Goal: Information Seeking & Learning: Learn about a topic

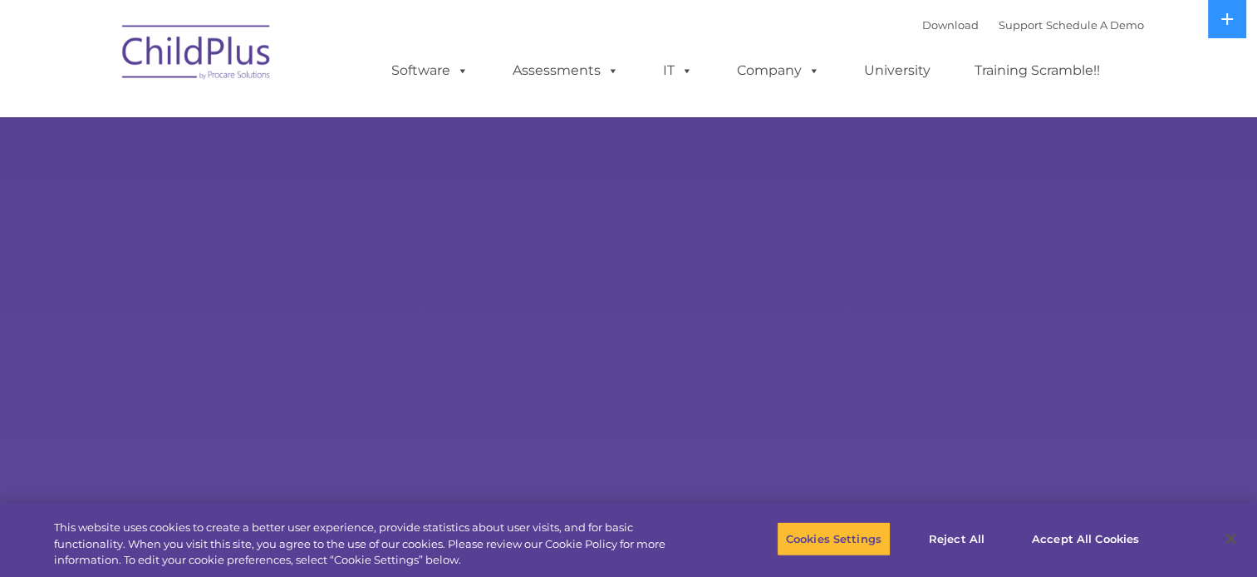
select select "MEDIUM"
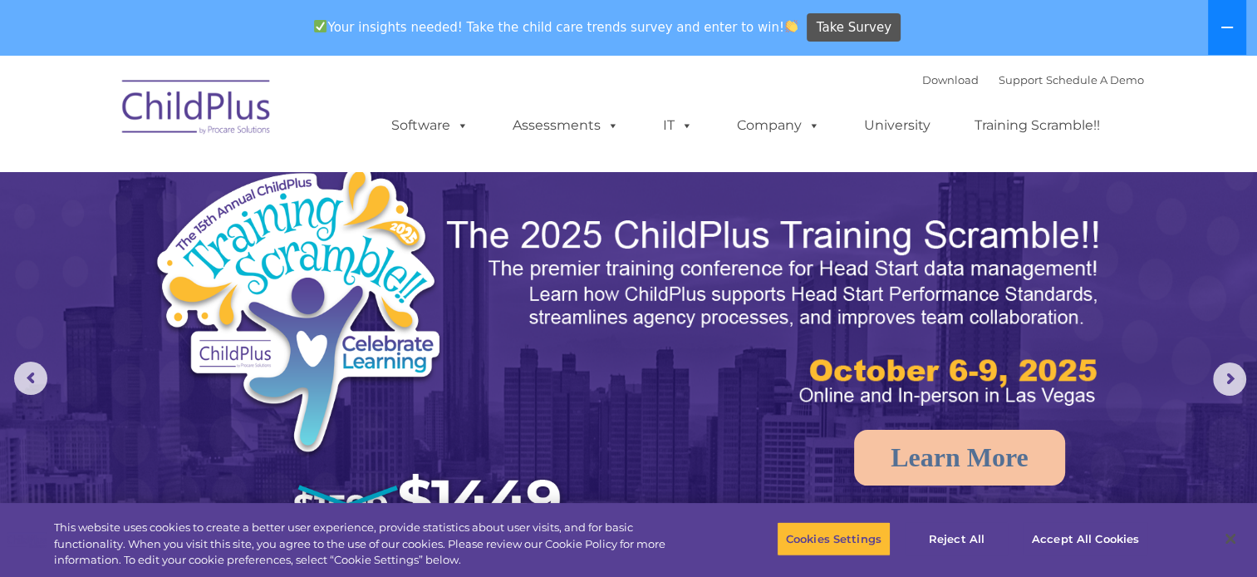
click at [1227, 24] on icon at bounding box center [1227, 27] width 13 height 13
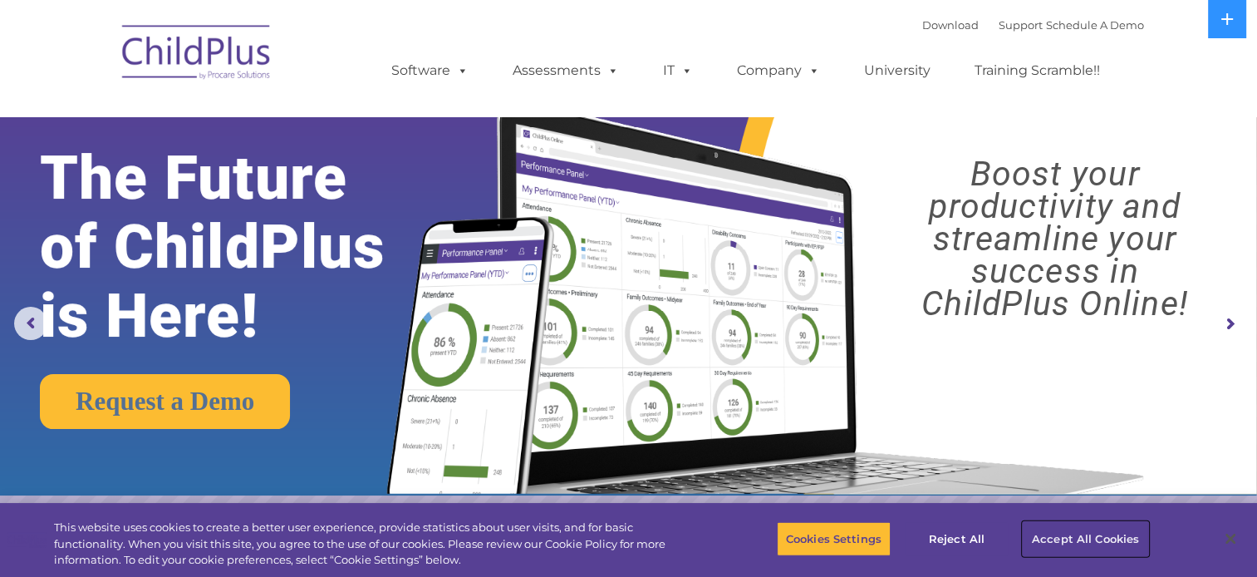
click at [1084, 541] on button "Accept All Cookies" at bounding box center [1085, 538] width 125 height 35
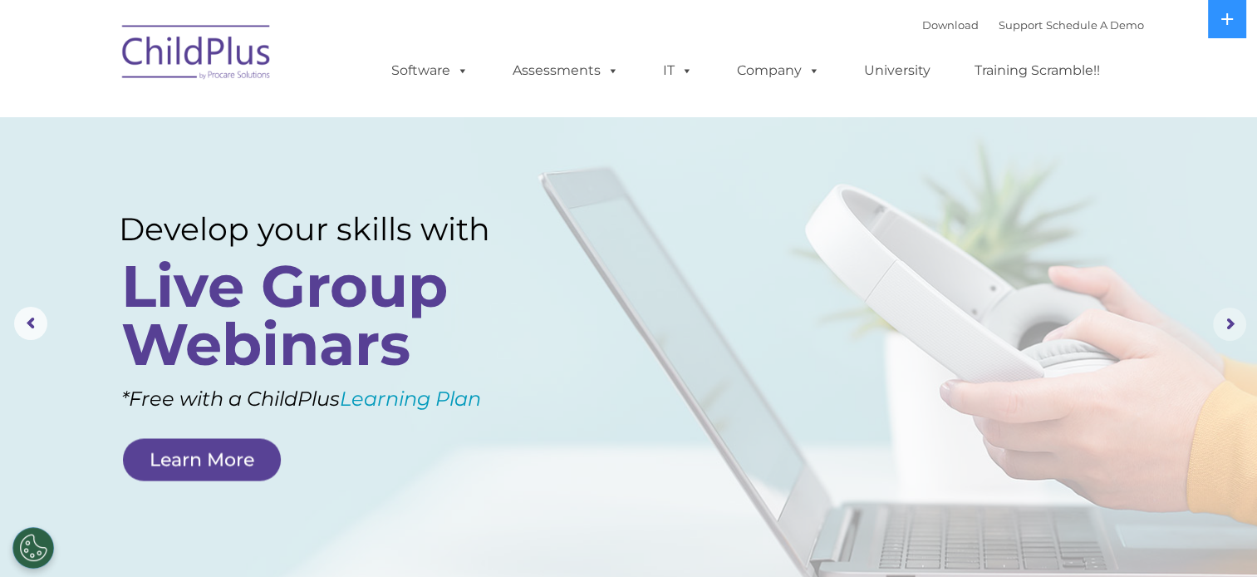
click at [1225, 328] on rs-arrow at bounding box center [1229, 323] width 33 height 33
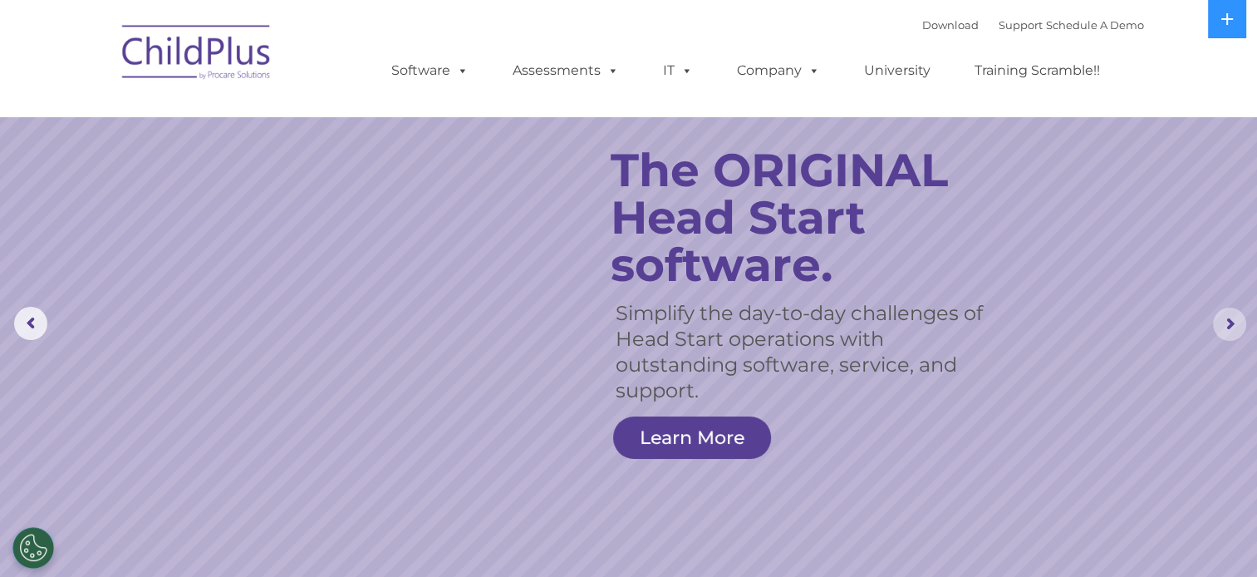
click at [1226, 328] on rs-arrow at bounding box center [1229, 323] width 33 height 33
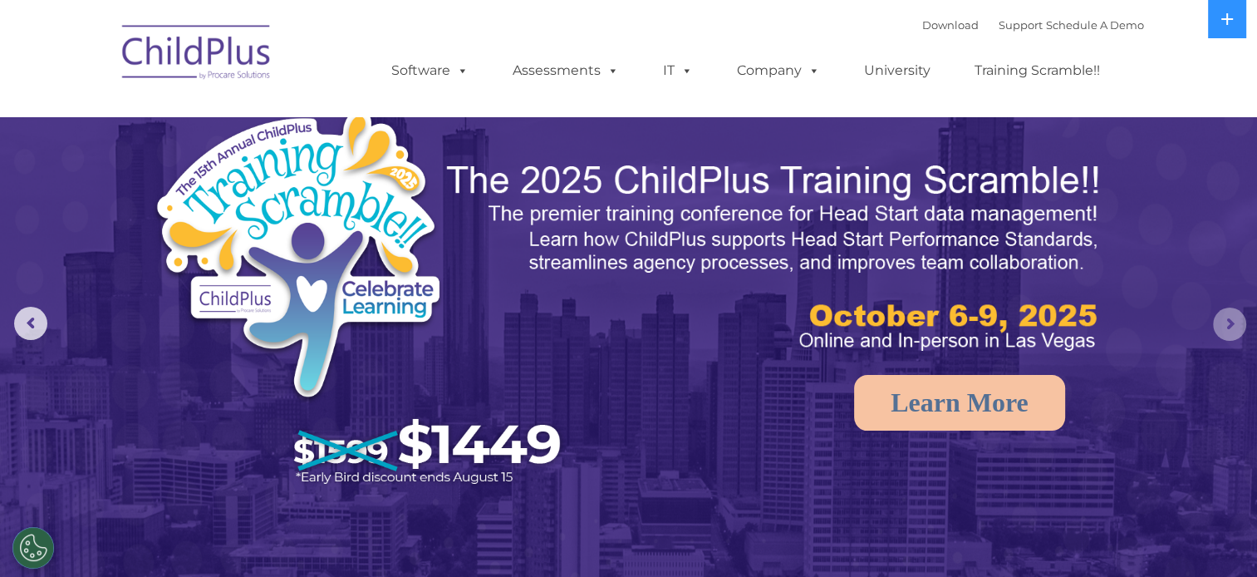
click at [1226, 328] on rs-arrow at bounding box center [1229, 323] width 33 height 33
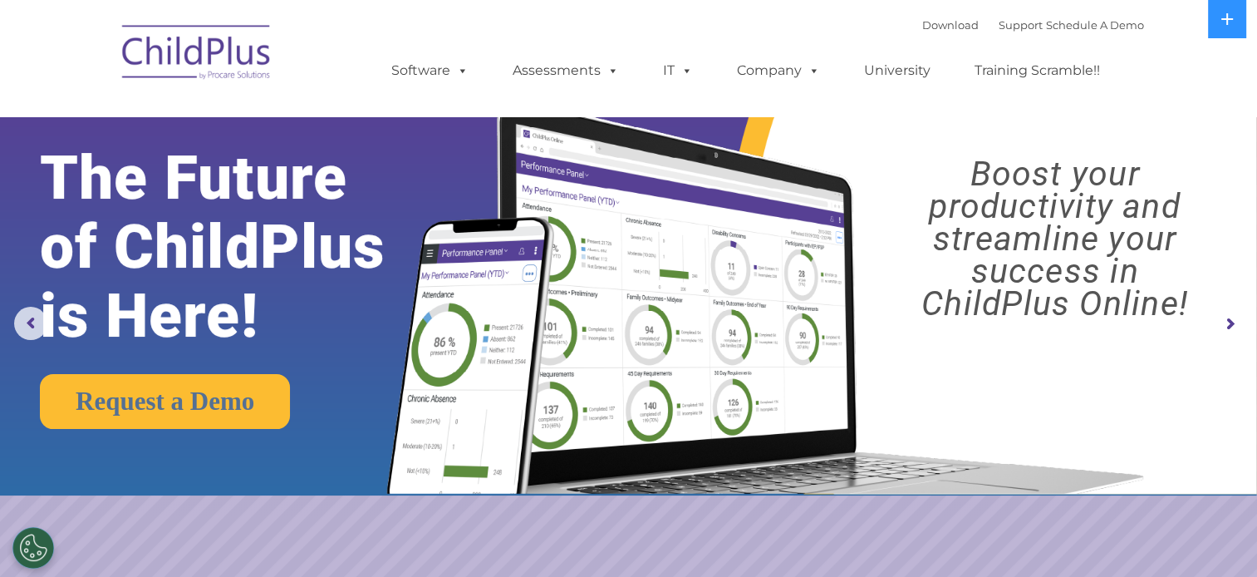
click at [1226, 328] on rs-arrow at bounding box center [1229, 323] width 33 height 33
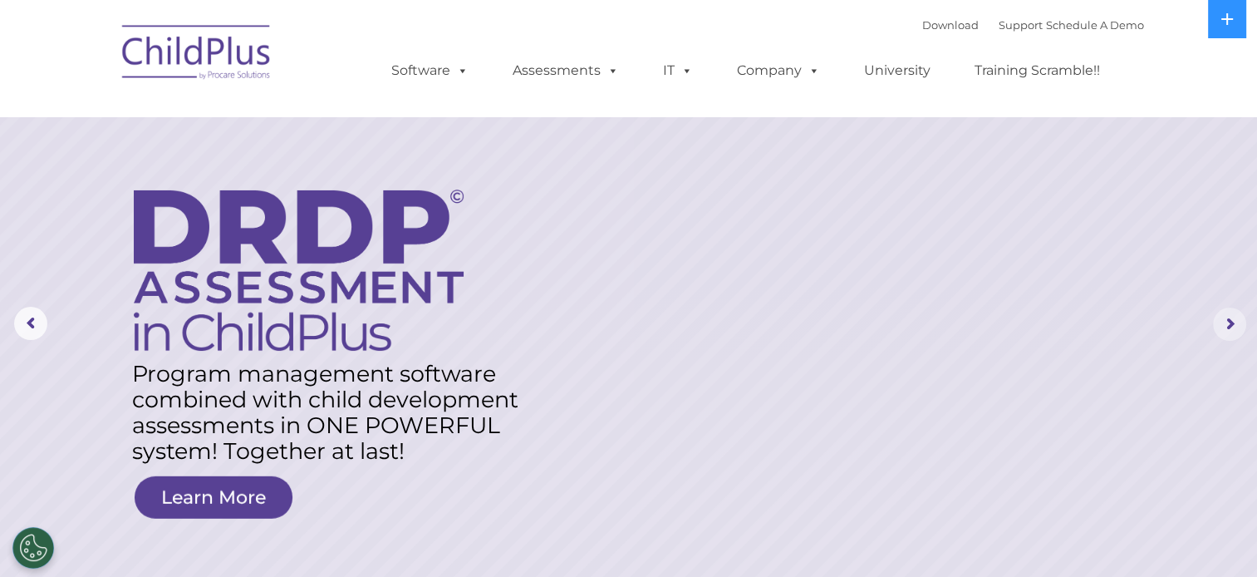
click at [1226, 328] on rs-arrow at bounding box center [1229, 323] width 33 height 33
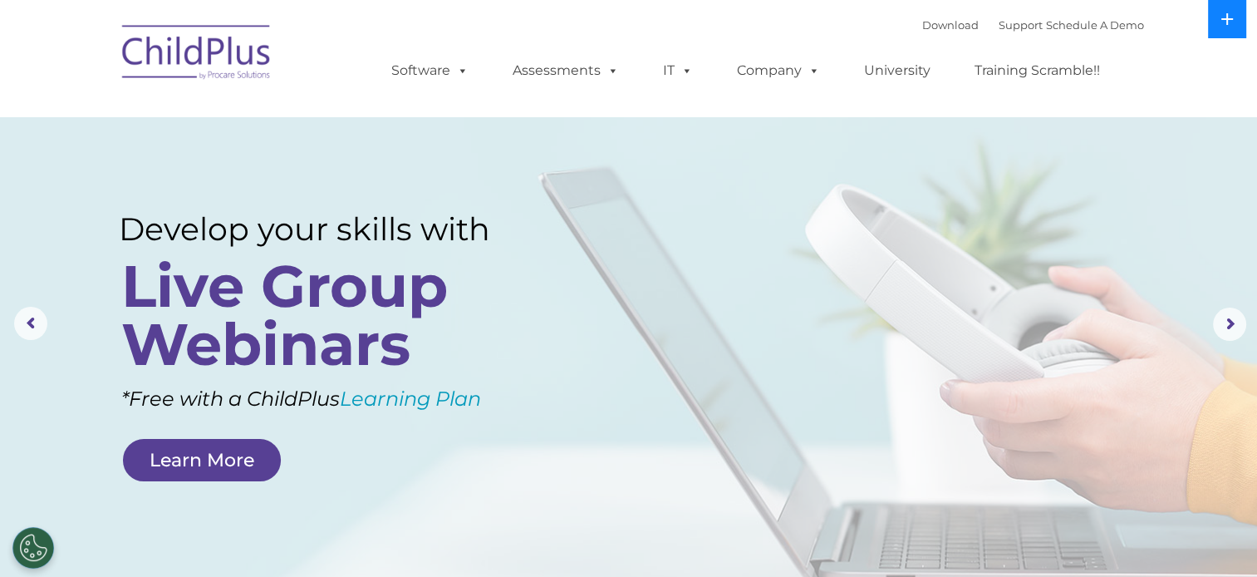
click at [1222, 17] on icon at bounding box center [1227, 18] width 13 height 13
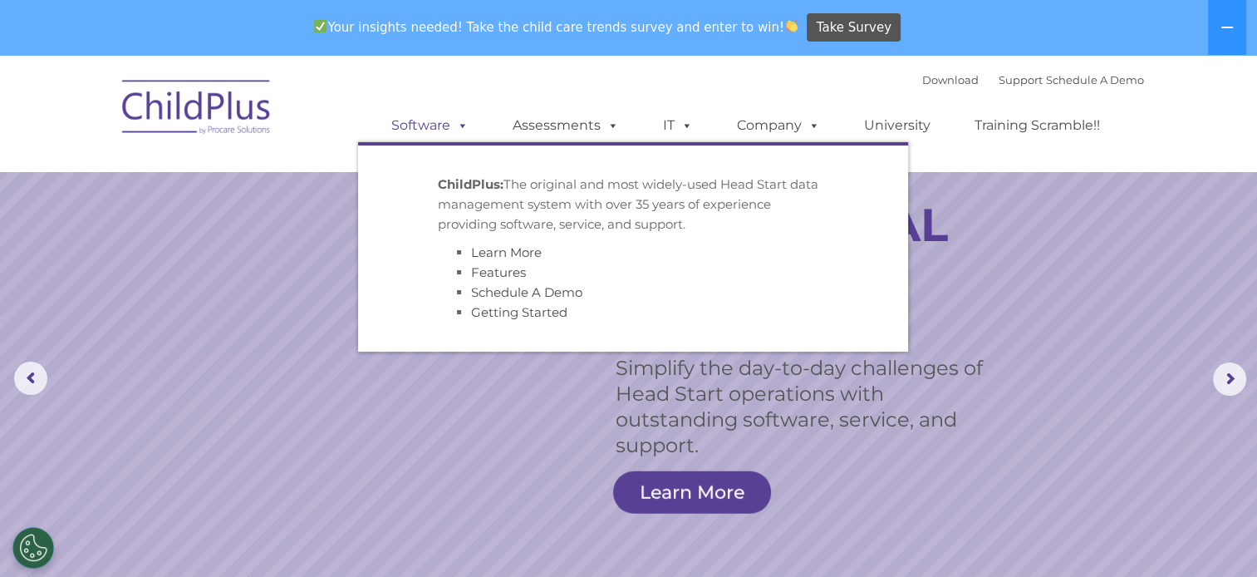
click at [445, 132] on link "Software" at bounding box center [430, 125] width 111 height 33
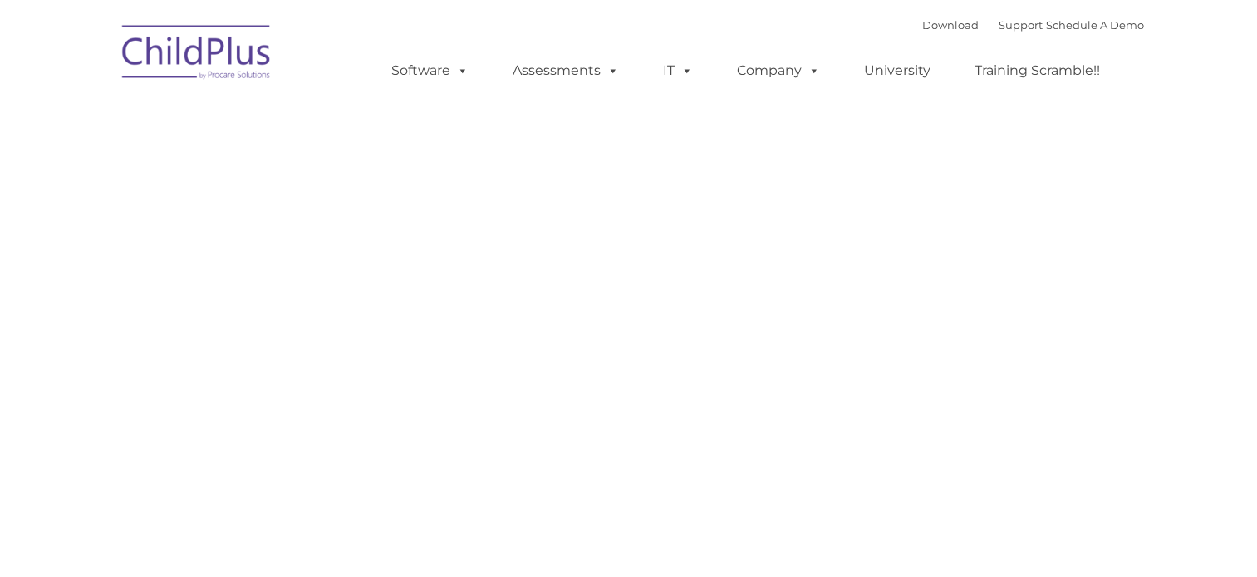
type input ""
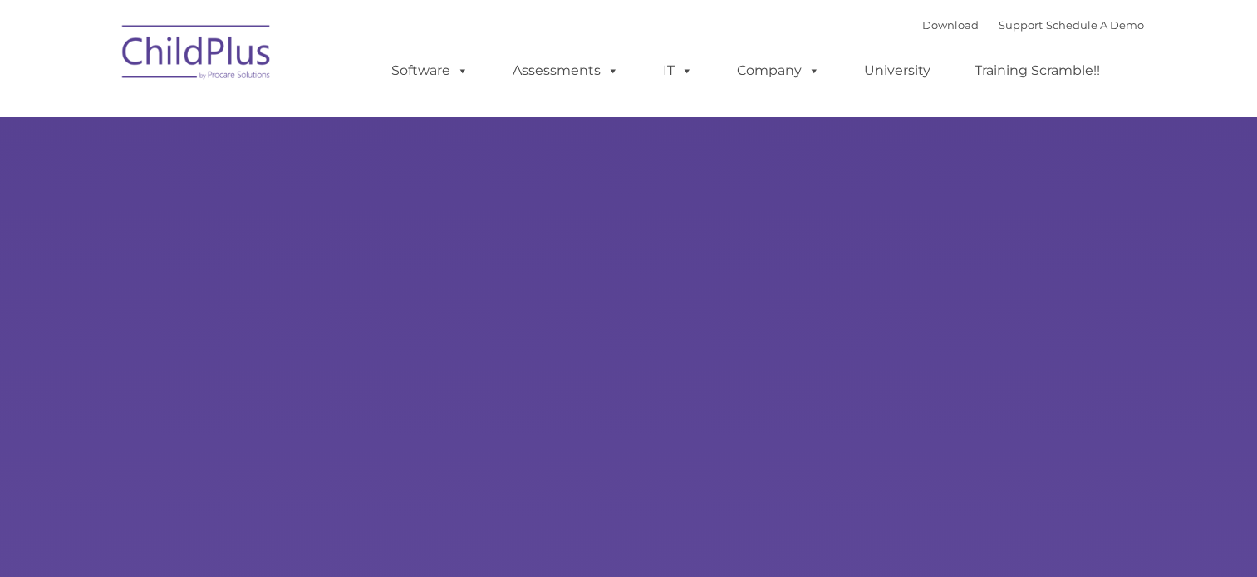
type input ""
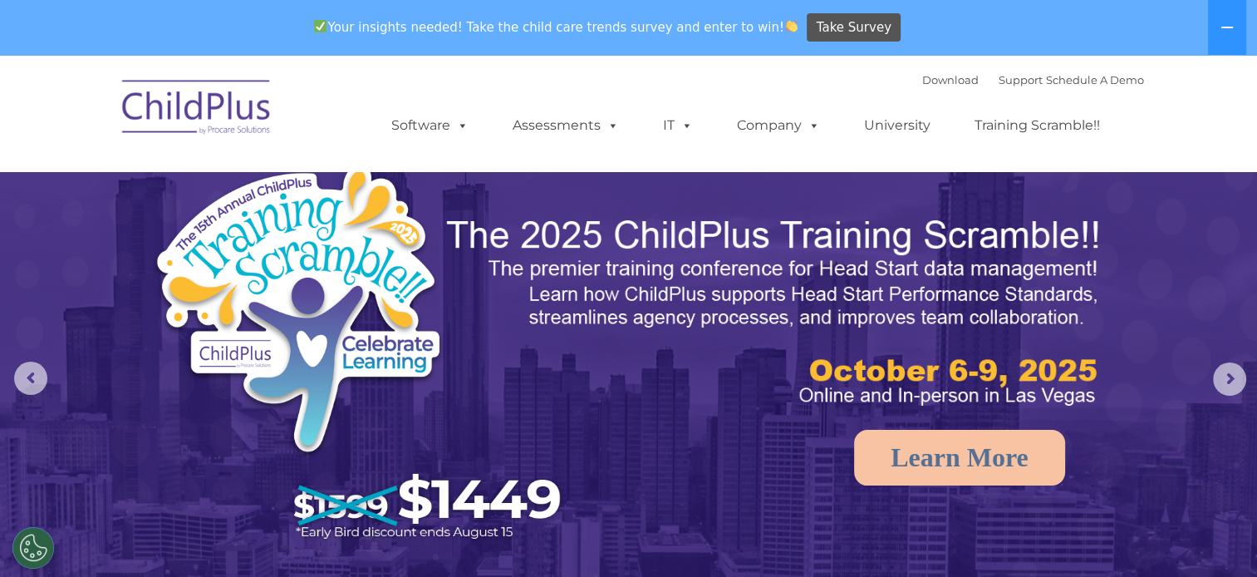
select select "MEDIUM"
click at [1231, 416] on img at bounding box center [628, 450] width 1257 height 791
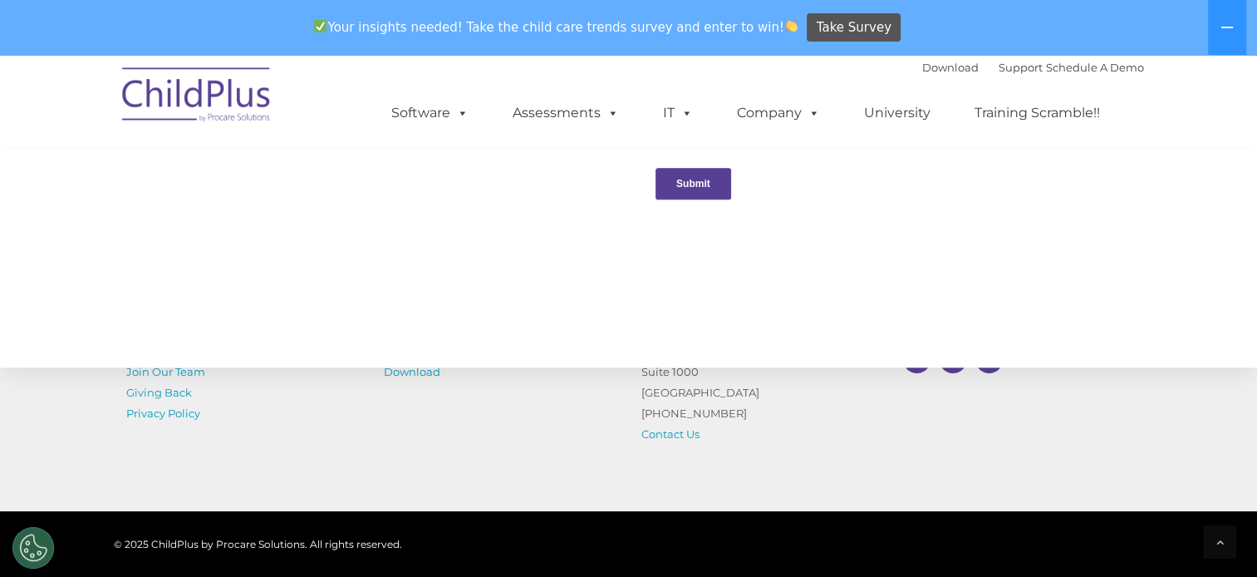
scroll to position [1766, 0]
click at [1232, 26] on icon at bounding box center [1227, 27] width 13 height 13
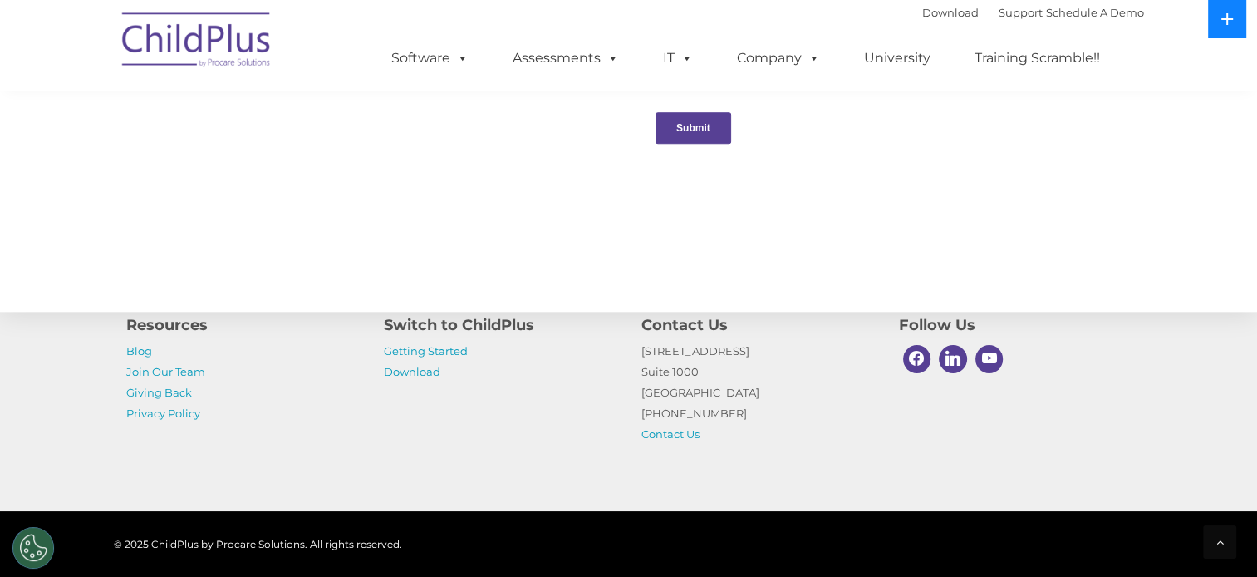
click at [1232, 26] on button at bounding box center [1227, 19] width 38 height 38
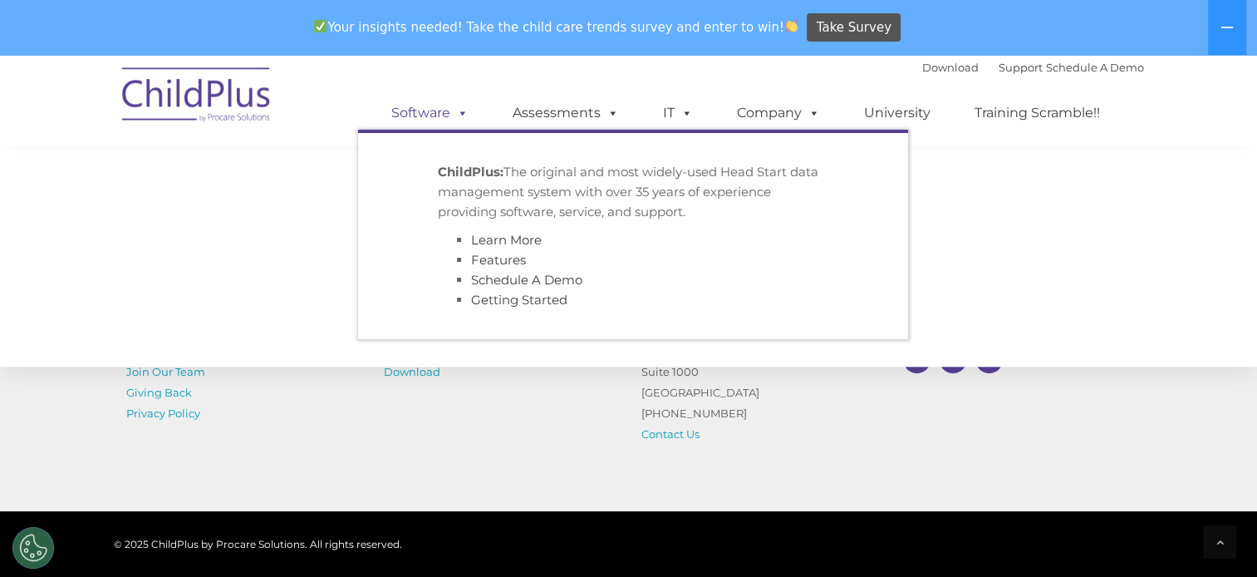
click at [428, 120] on link "Software" at bounding box center [430, 112] width 111 height 33
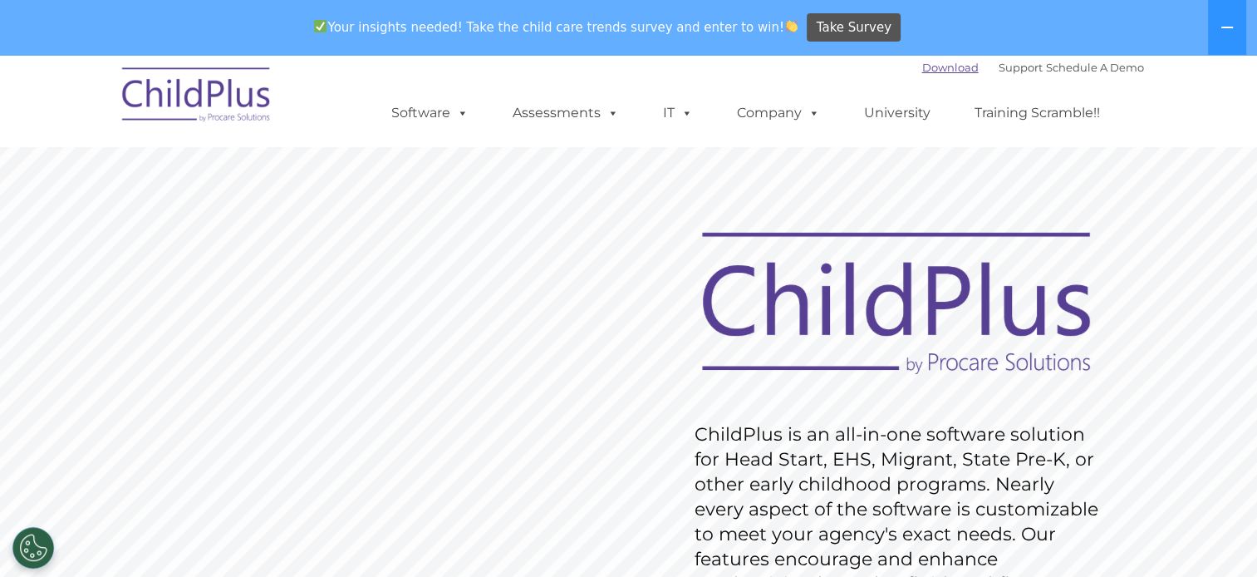
click at [931, 66] on link "Download" at bounding box center [950, 67] width 57 height 13
